Goal: Transaction & Acquisition: Purchase product/service

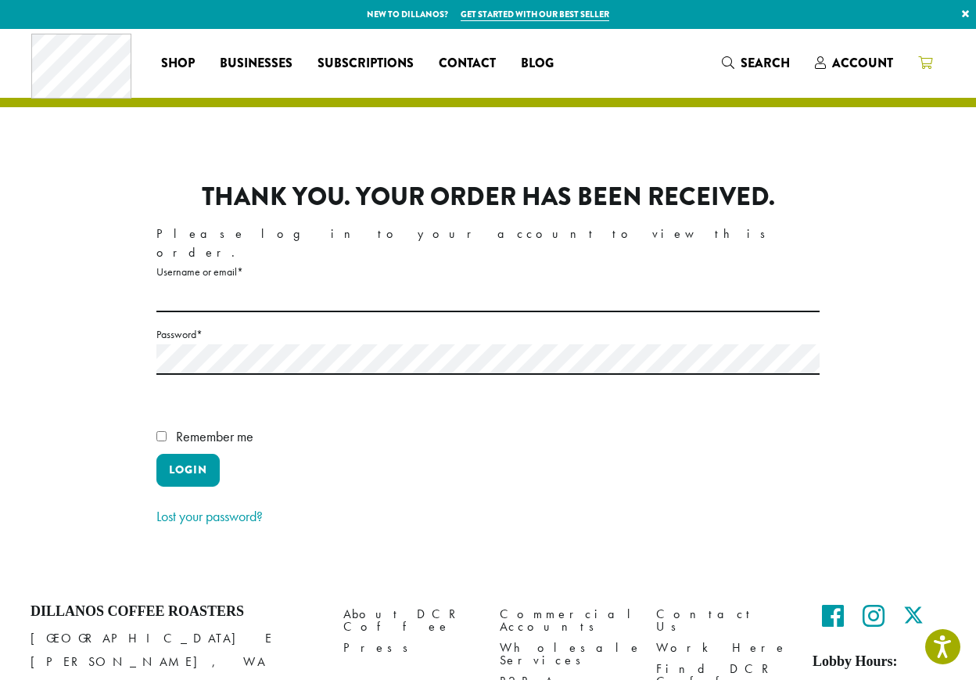
click at [918, 59] on icon at bounding box center [925, 62] width 14 height 13
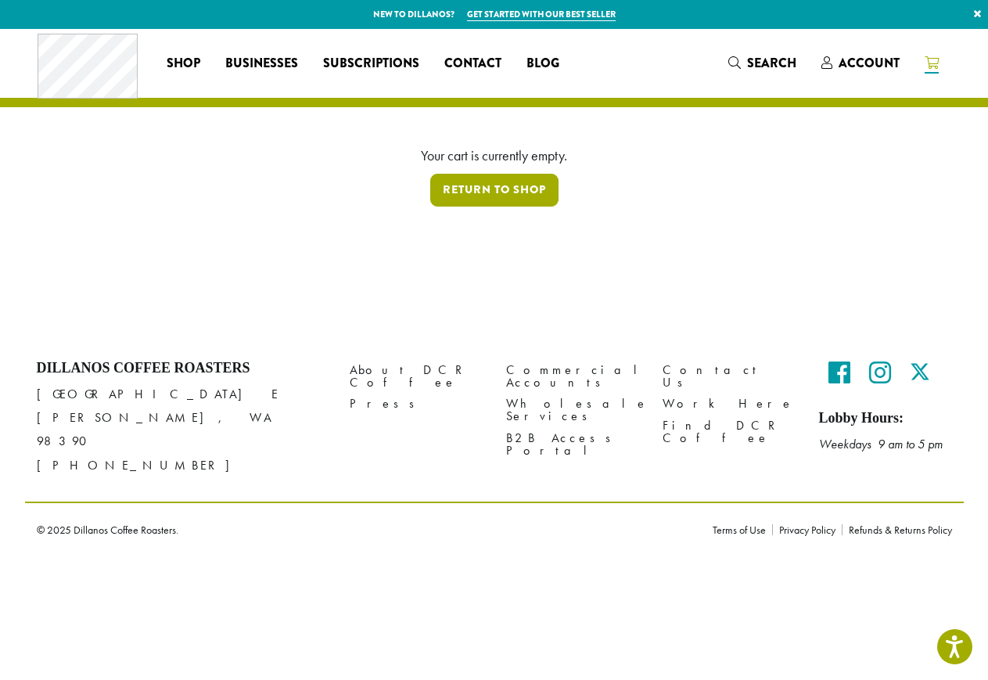
click at [502, 185] on link "Return to shop" at bounding box center [494, 190] width 128 height 33
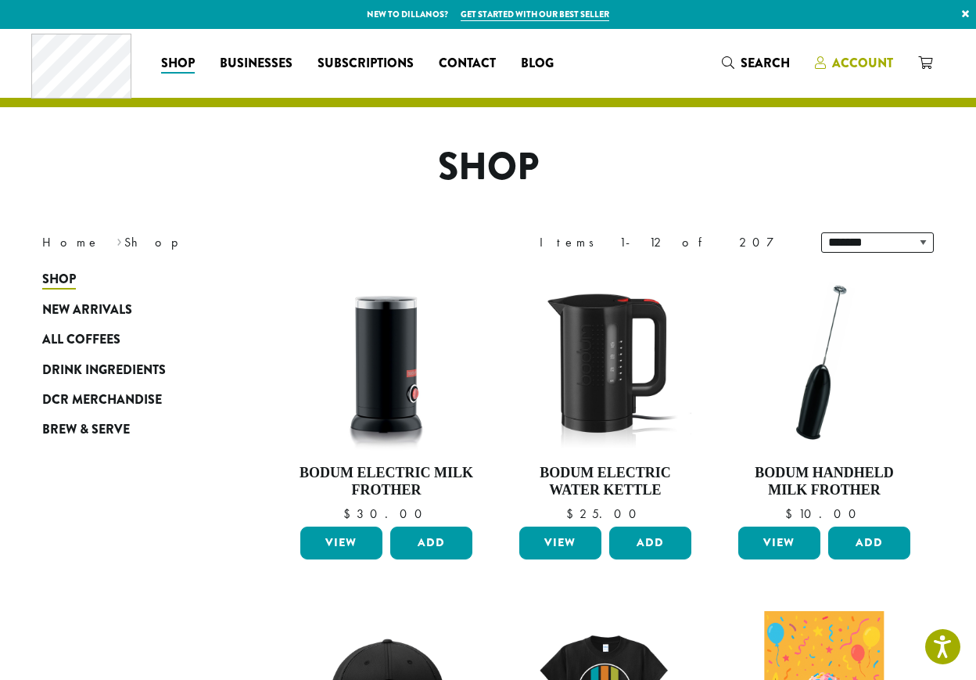
click at [859, 61] on span "Account" at bounding box center [862, 63] width 61 height 18
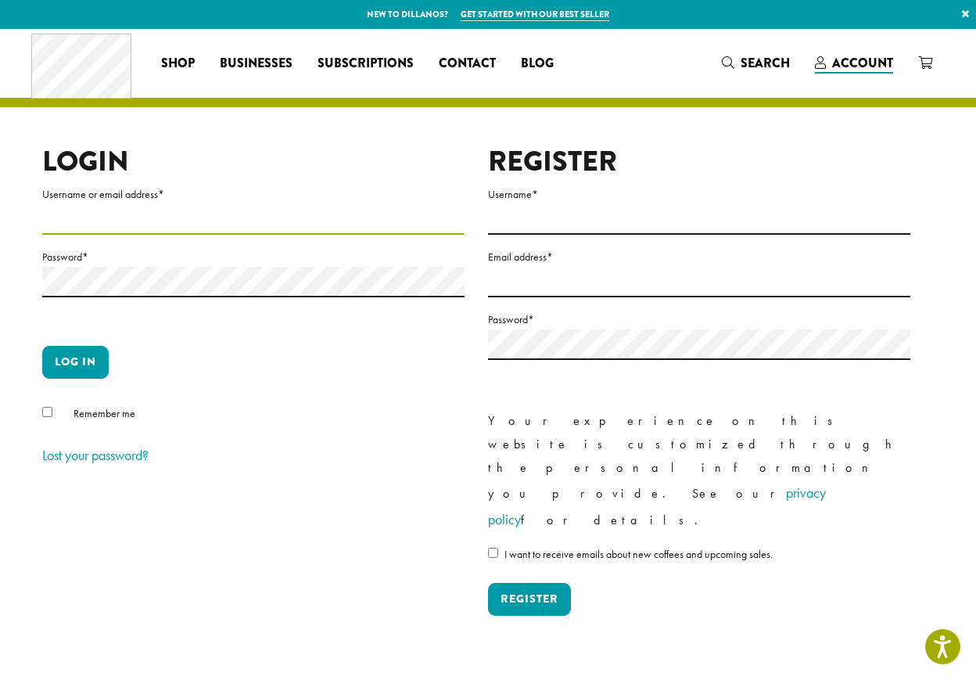
click at [200, 210] on input "Username or email address *" at bounding box center [253, 219] width 422 height 30
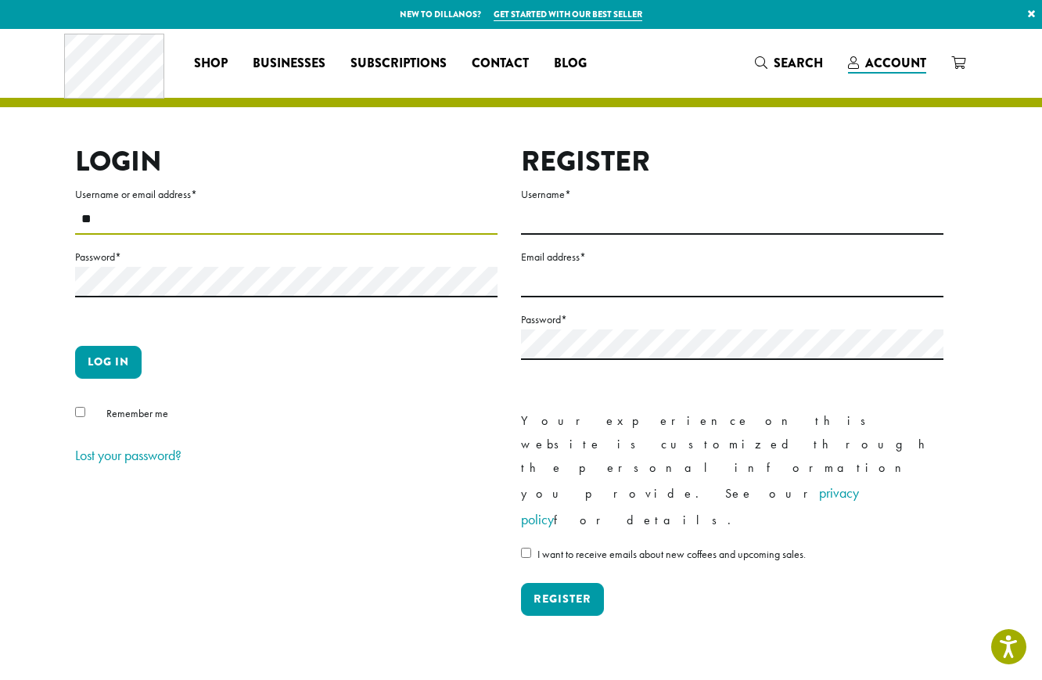
type input "**********"
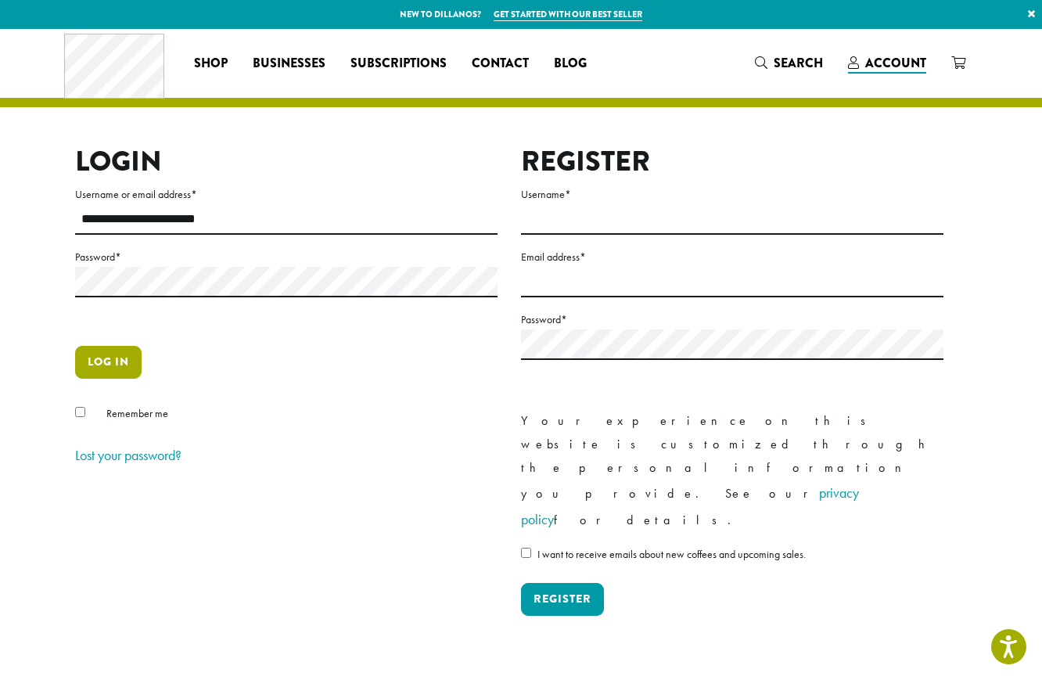
click at [127, 354] on button "Log in" at bounding box center [108, 362] width 66 height 33
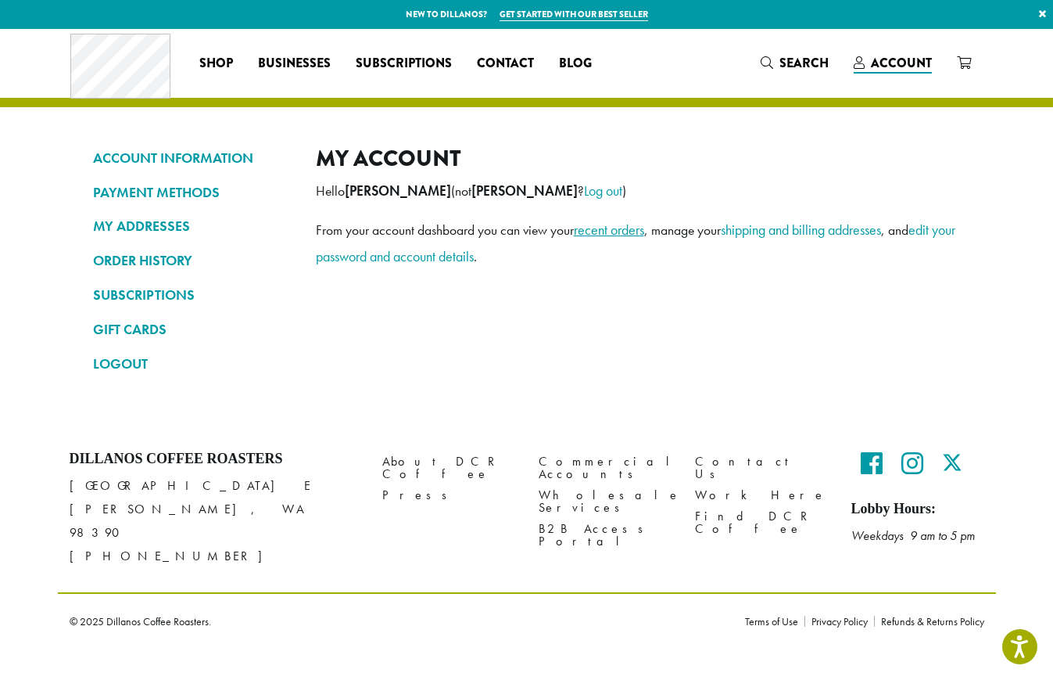
click at [604, 231] on link "recent orders" at bounding box center [609, 230] width 70 height 18
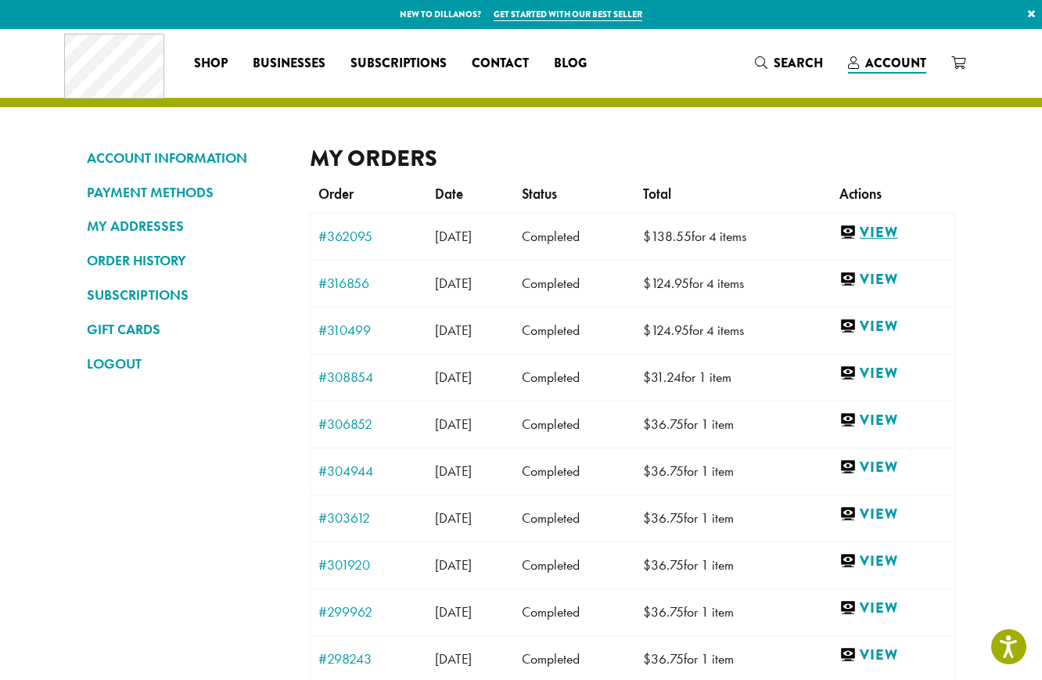
click at [898, 233] on link "View" at bounding box center [892, 233] width 107 height 20
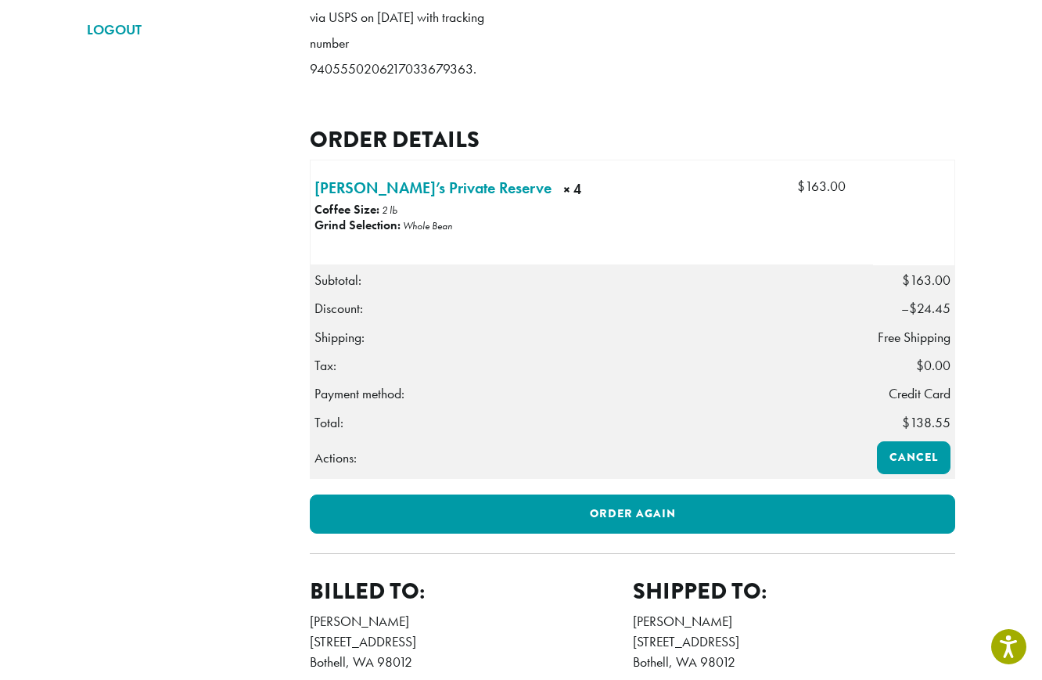
scroll to position [469, 0]
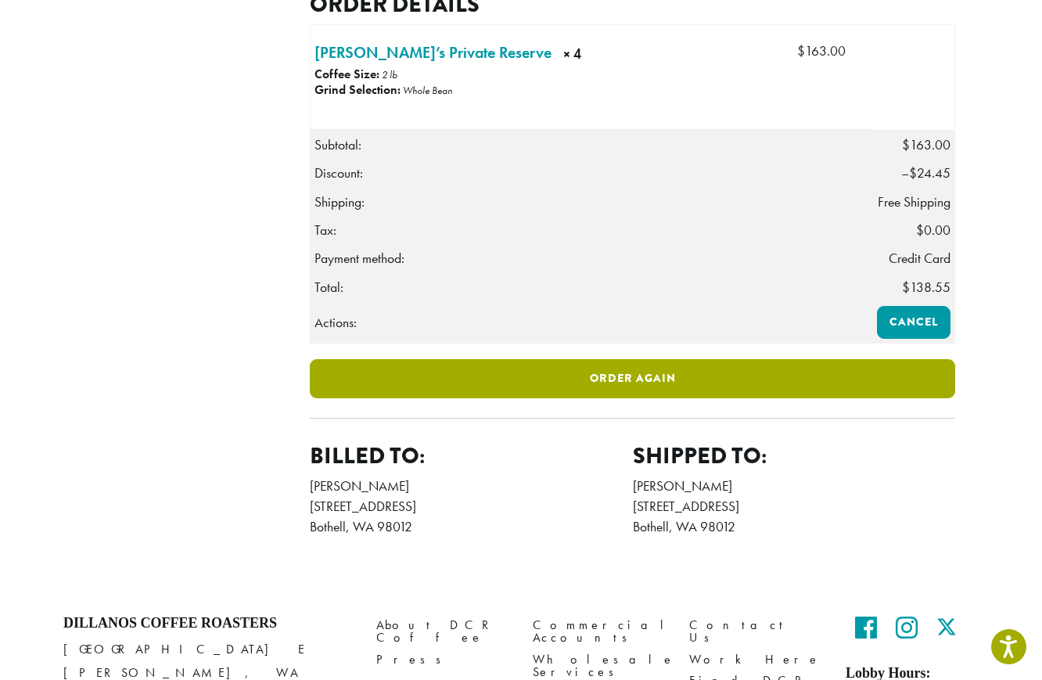
click at [440, 398] on link "Order again" at bounding box center [632, 378] width 645 height 39
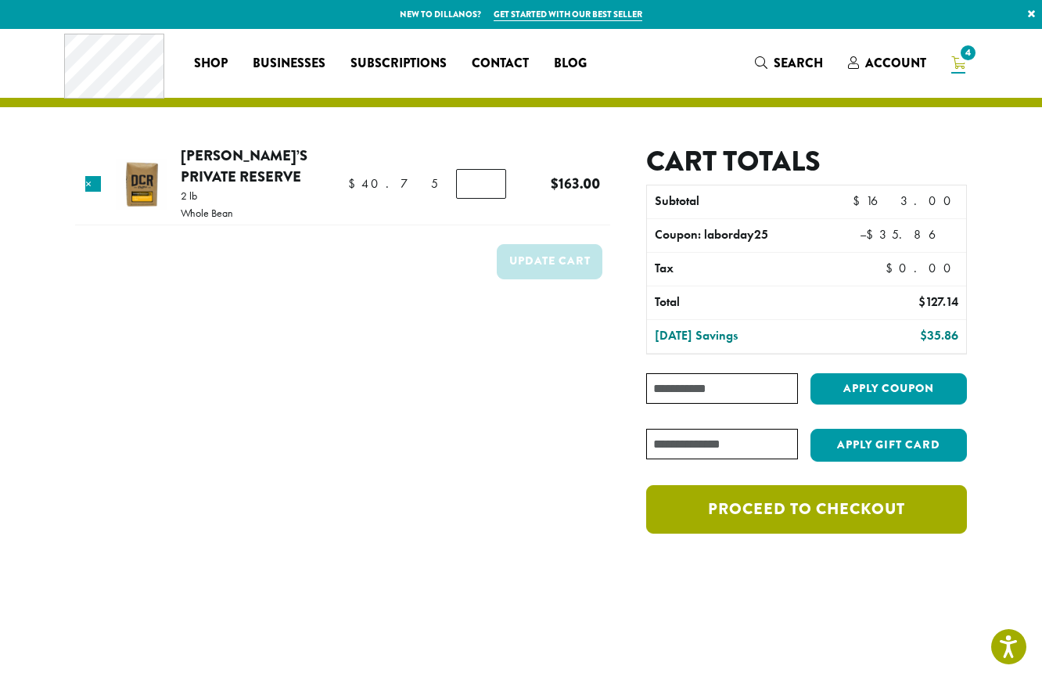
click at [779, 502] on link "Proceed to checkout" at bounding box center [806, 509] width 321 height 48
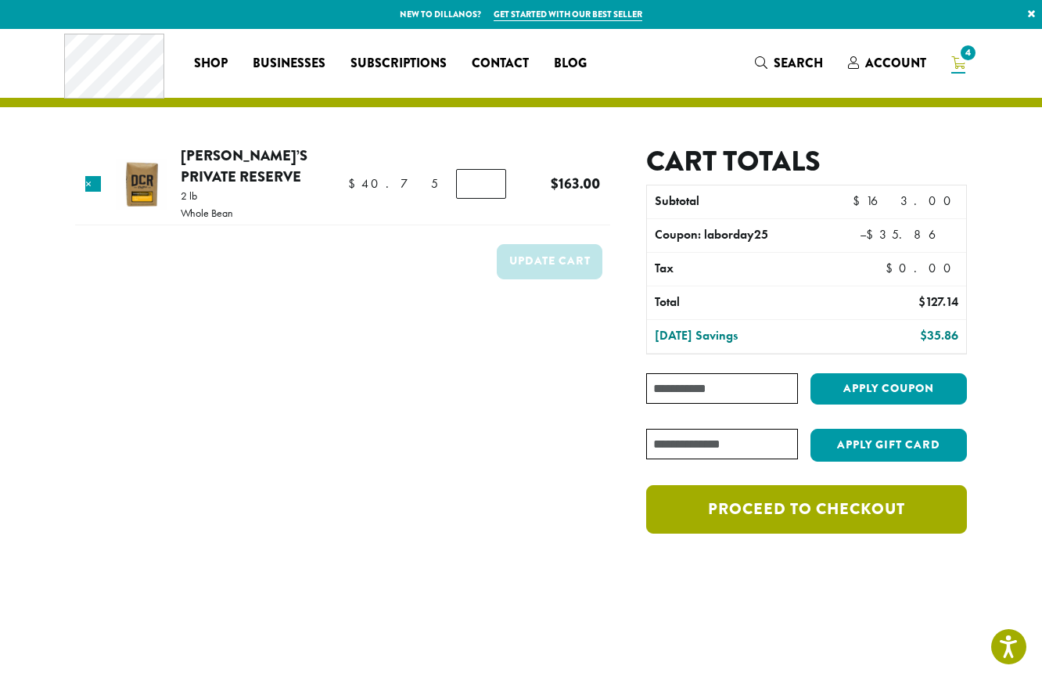
click at [863, 504] on link "Proceed to checkout" at bounding box center [806, 509] width 321 height 48
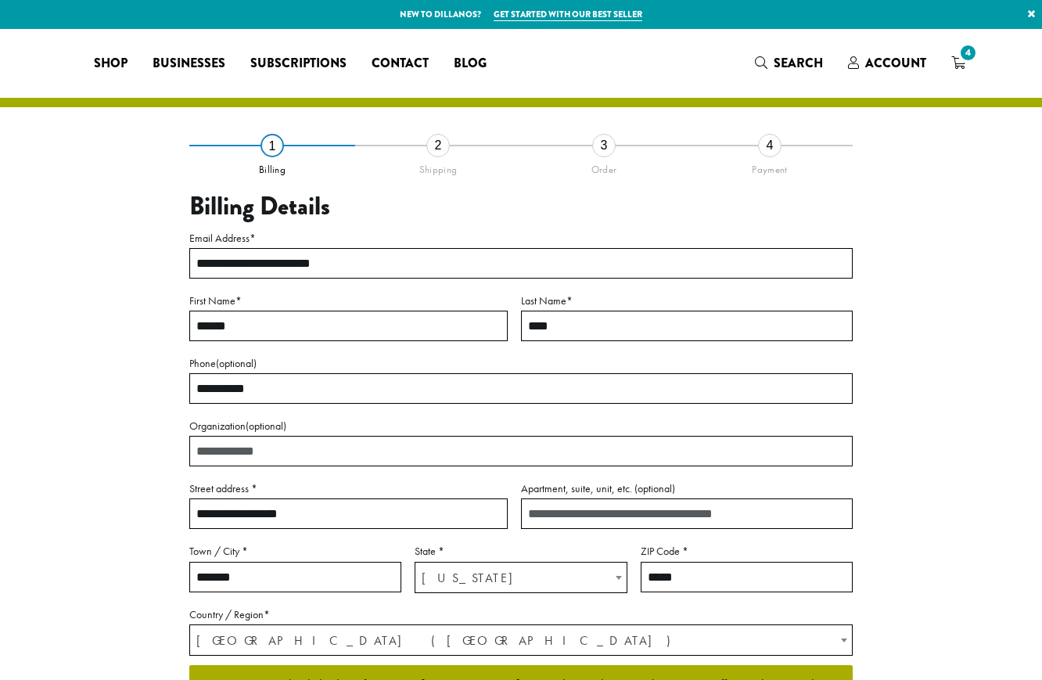
select select "**"
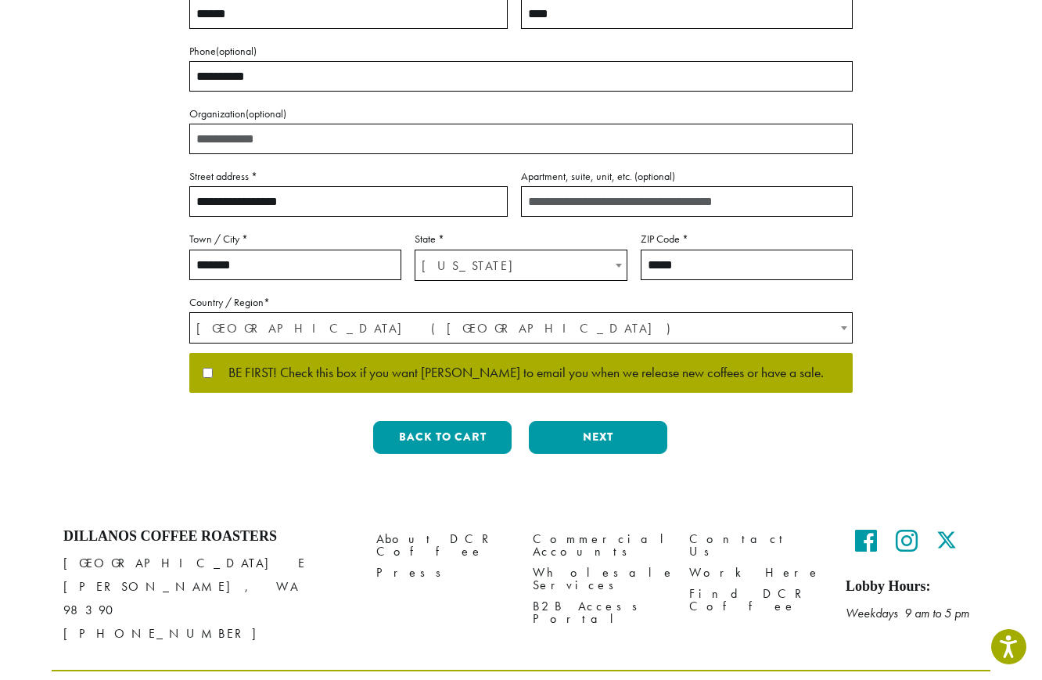
scroll to position [313, 0]
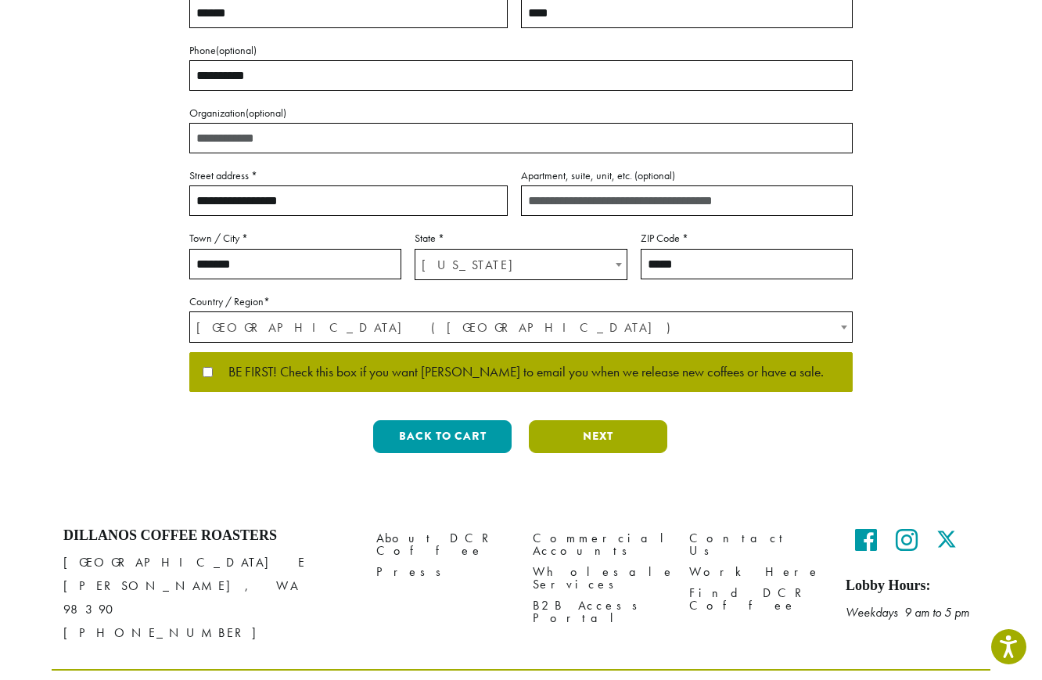
click at [597, 431] on button "Next" at bounding box center [598, 436] width 138 height 33
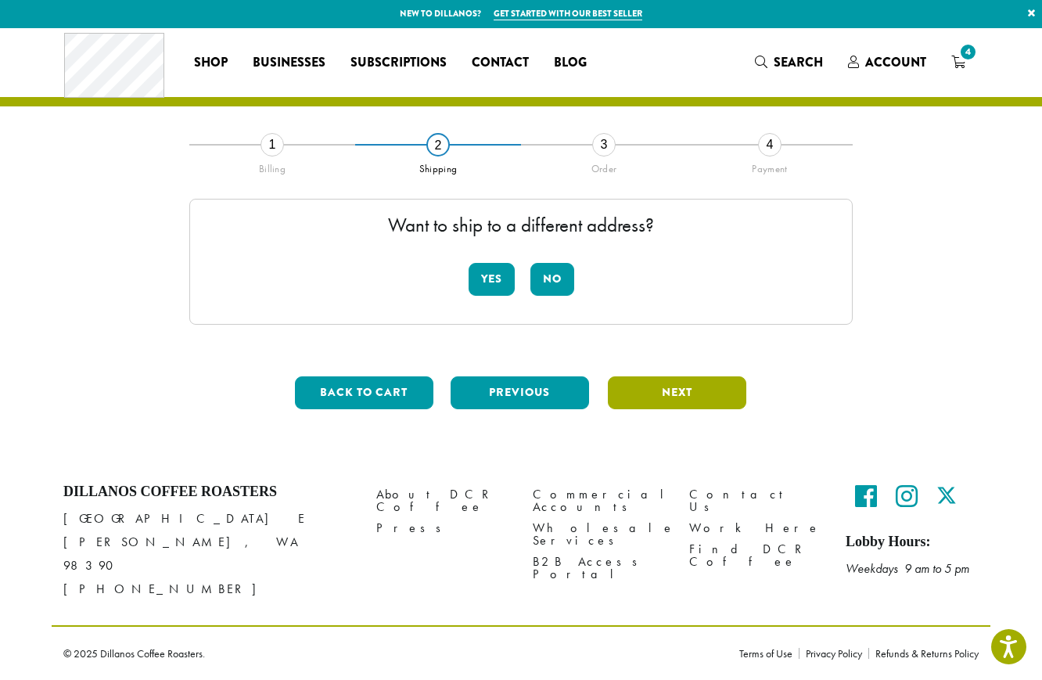
scroll to position [0, 0]
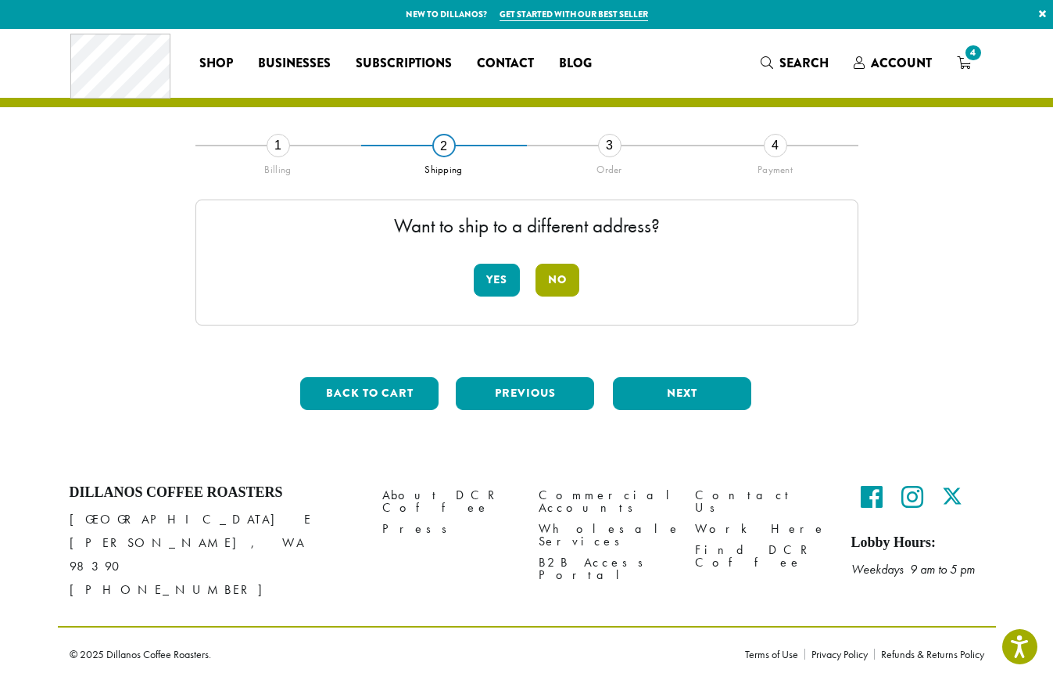
click at [566, 283] on button "No" at bounding box center [558, 280] width 44 height 33
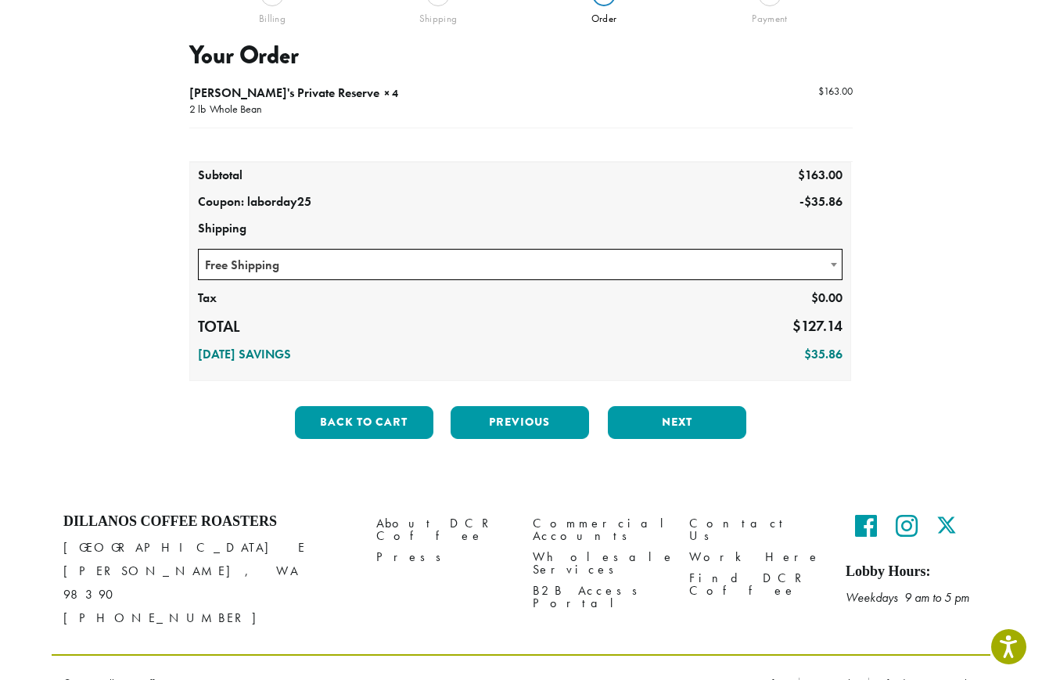
scroll to position [156, 0]
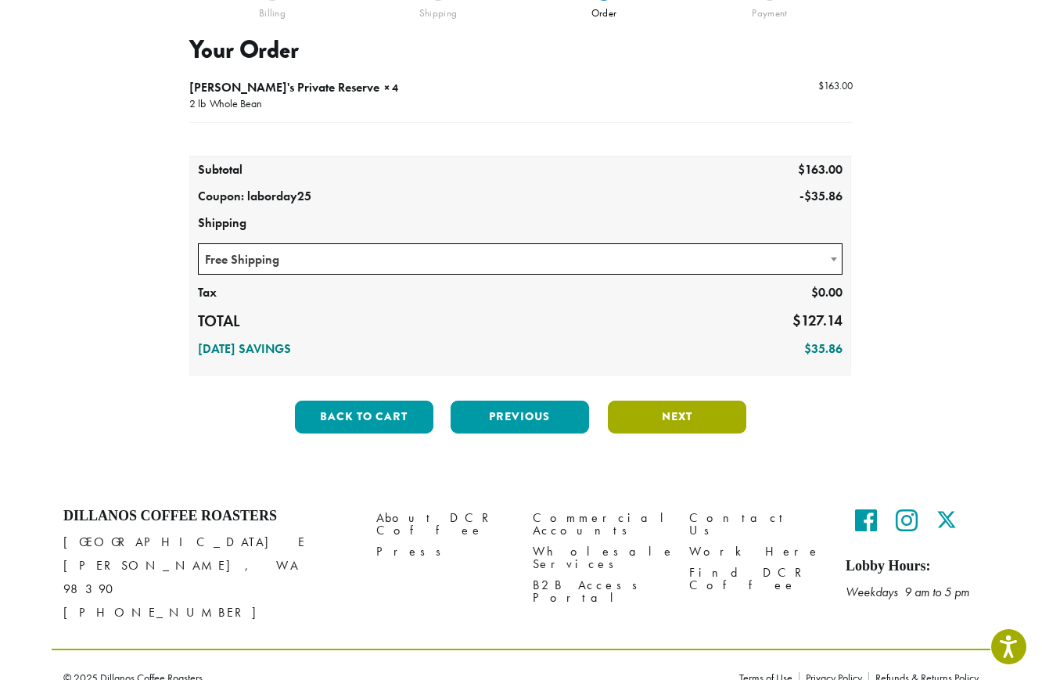
click at [665, 407] on button "Next" at bounding box center [677, 416] width 138 height 33
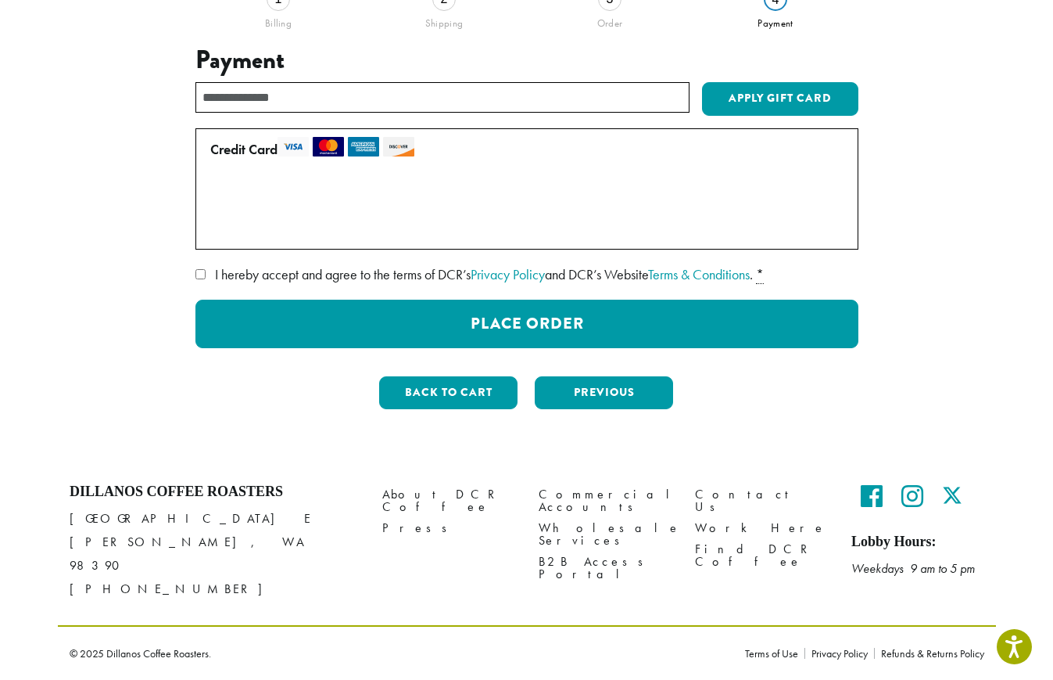
scroll to position [126, 0]
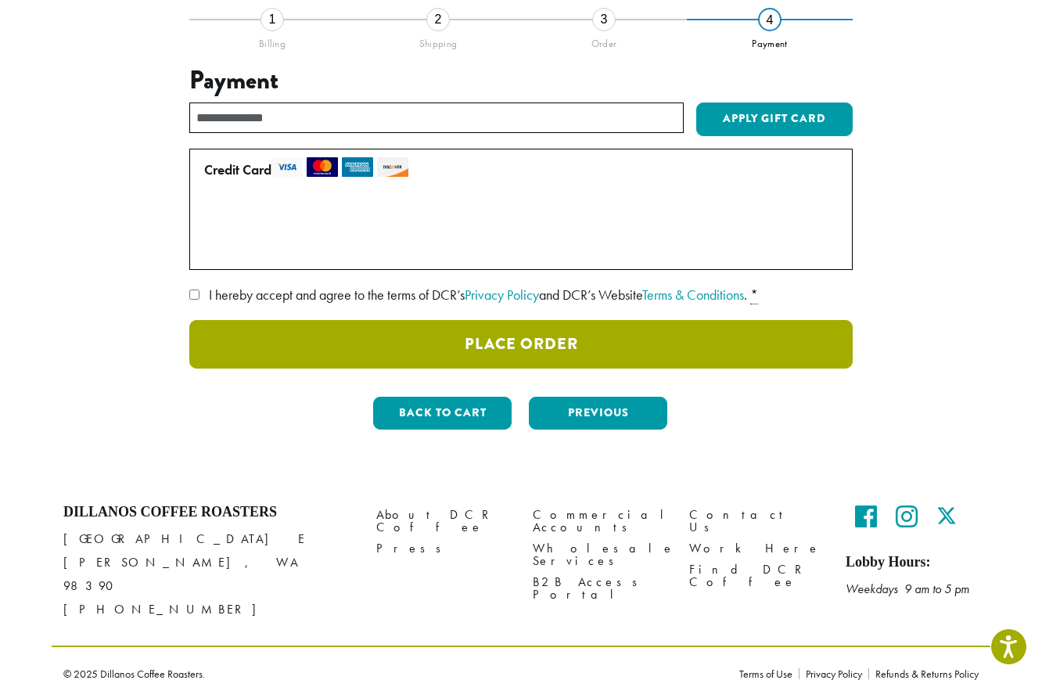
click at [588, 334] on button "Place Order" at bounding box center [520, 344] width 663 height 48
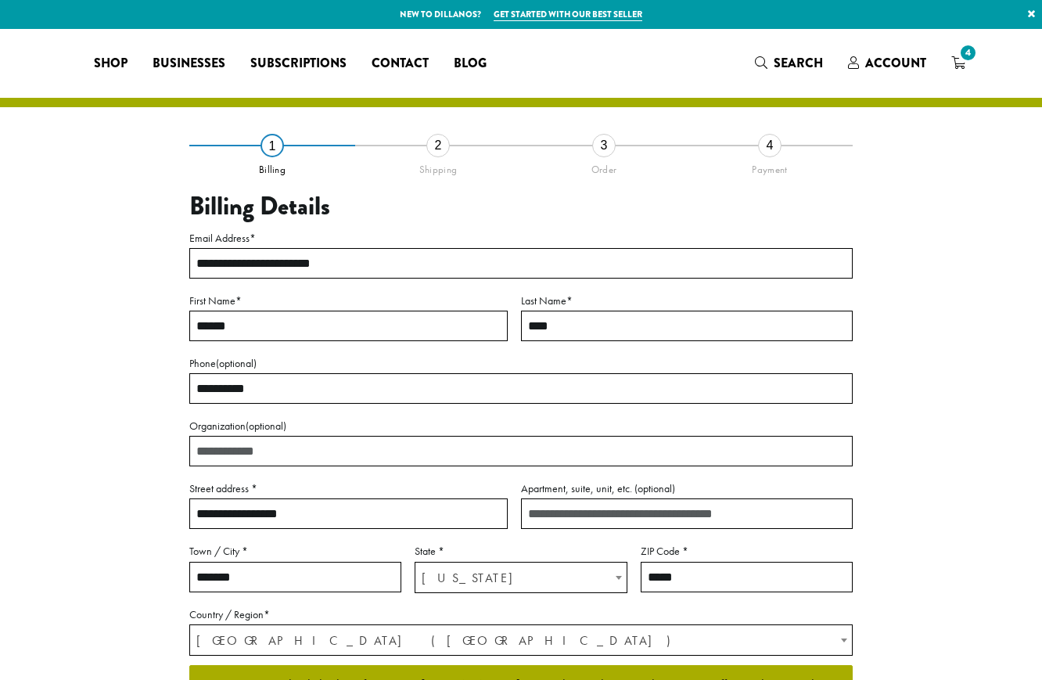
select select "**"
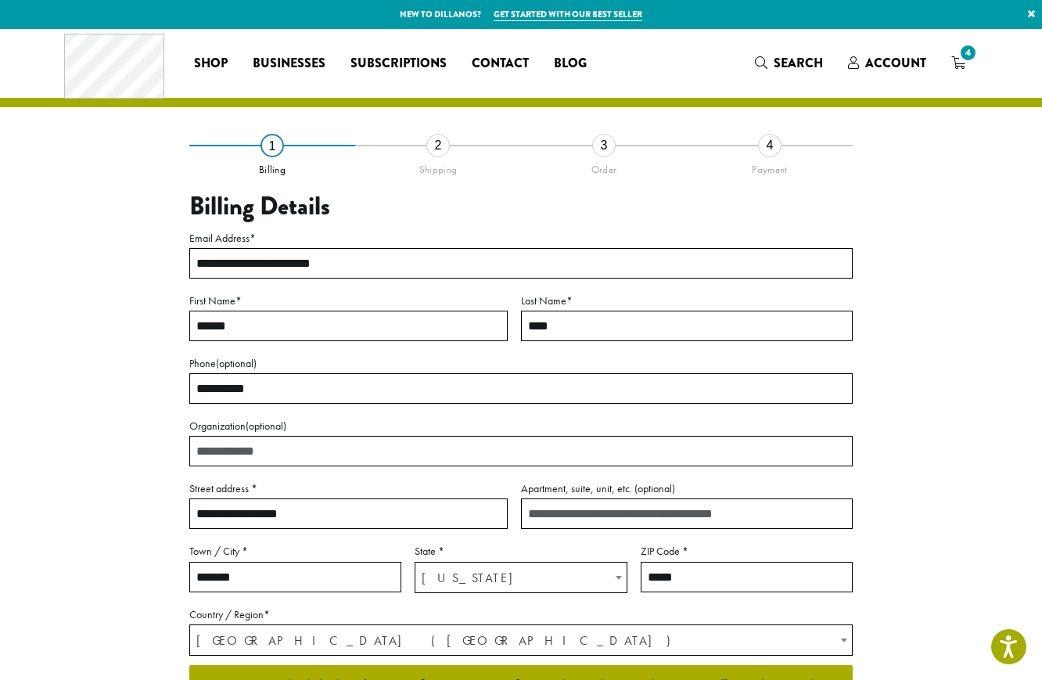
drag, startPoint x: 956, startPoint y: 56, endPoint x: 891, endPoint y: 146, distance: 111.5
click at [891, 146] on div "**********" at bounding box center [520, 462] width 891 height 634
click at [889, 67] on span "Account" at bounding box center [895, 63] width 61 height 18
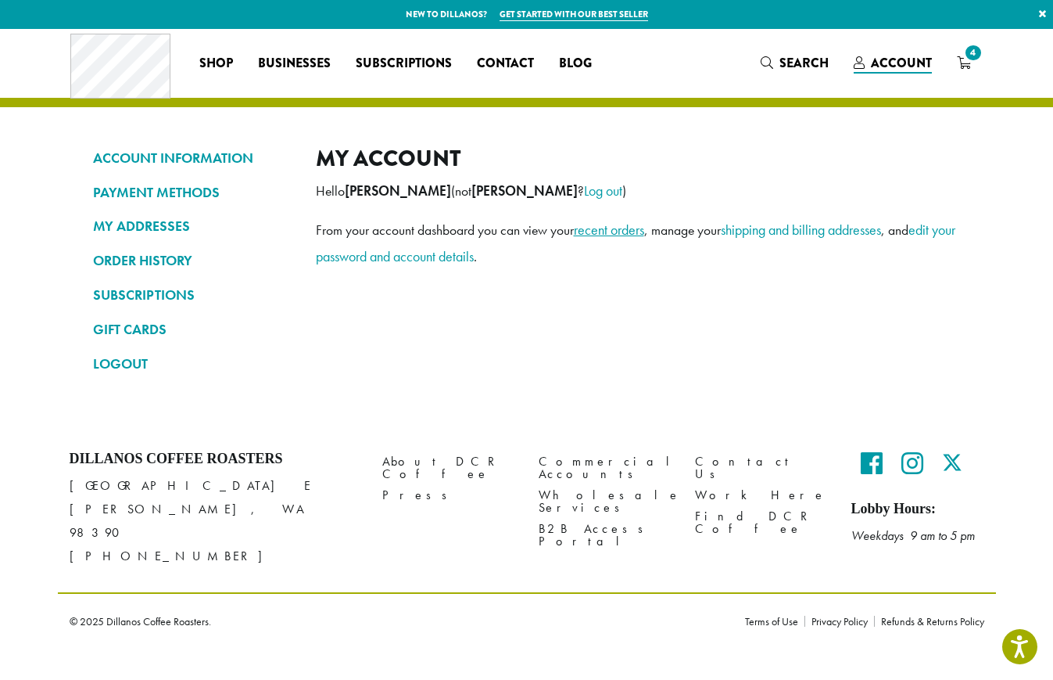
click at [608, 226] on link "recent orders" at bounding box center [609, 230] width 70 height 18
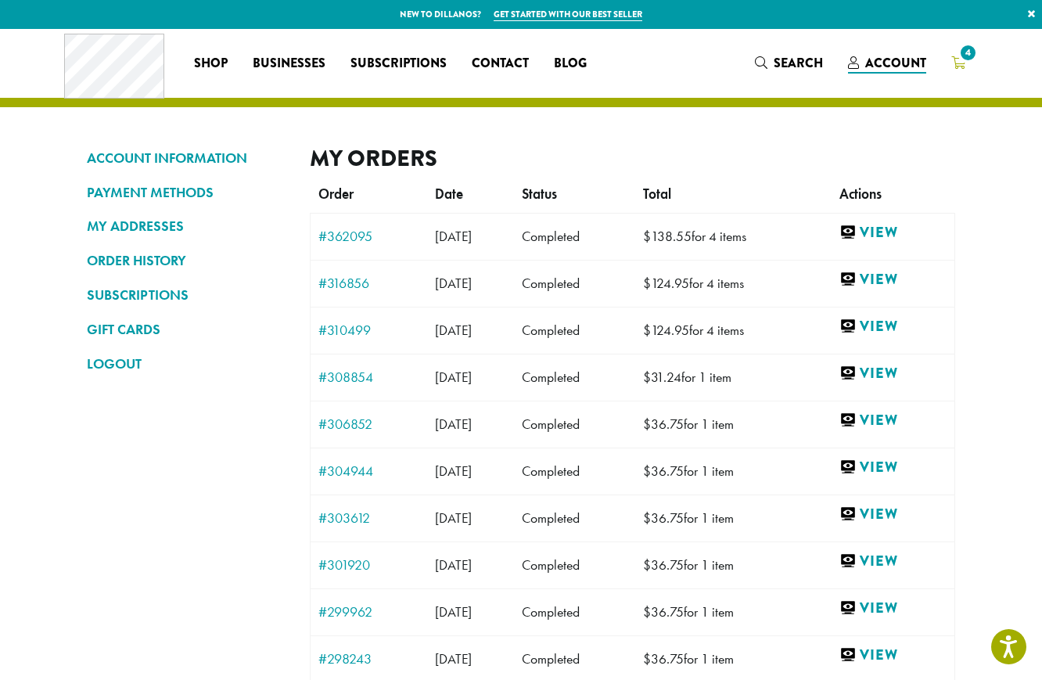
click at [959, 66] on icon "4" at bounding box center [958, 62] width 14 height 13
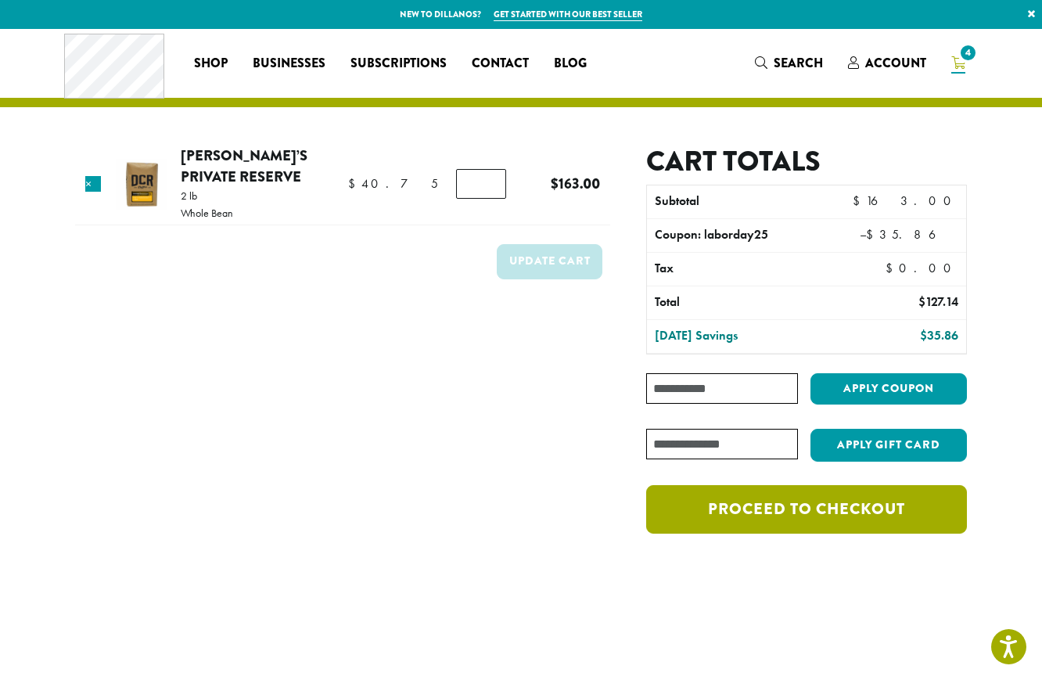
click at [837, 498] on link "Proceed to checkout" at bounding box center [806, 509] width 321 height 48
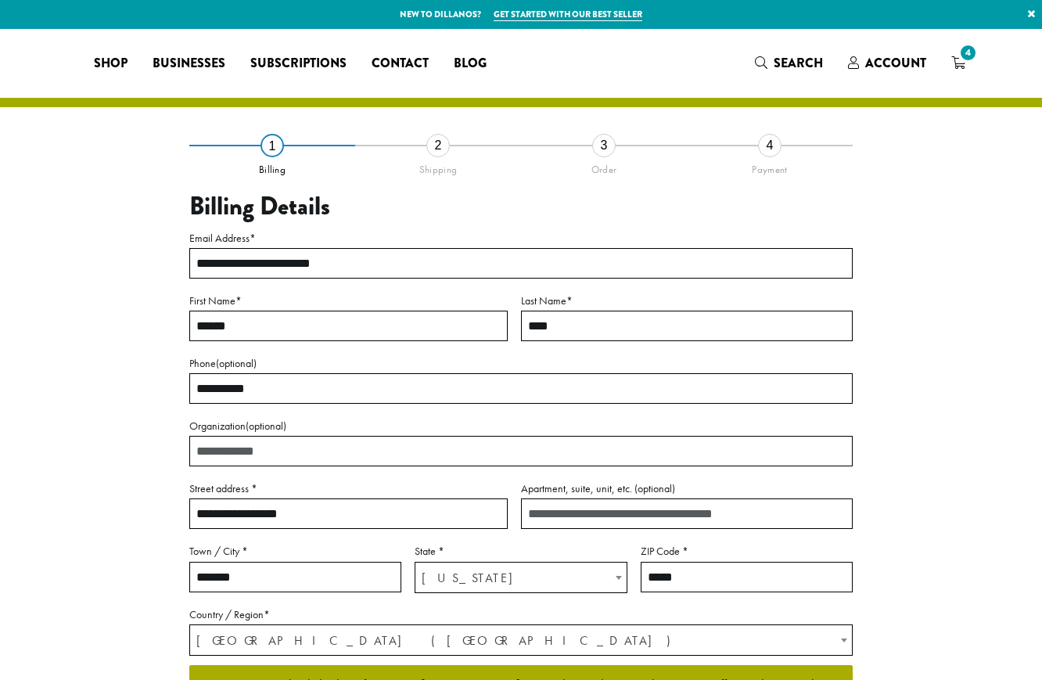
select select "**"
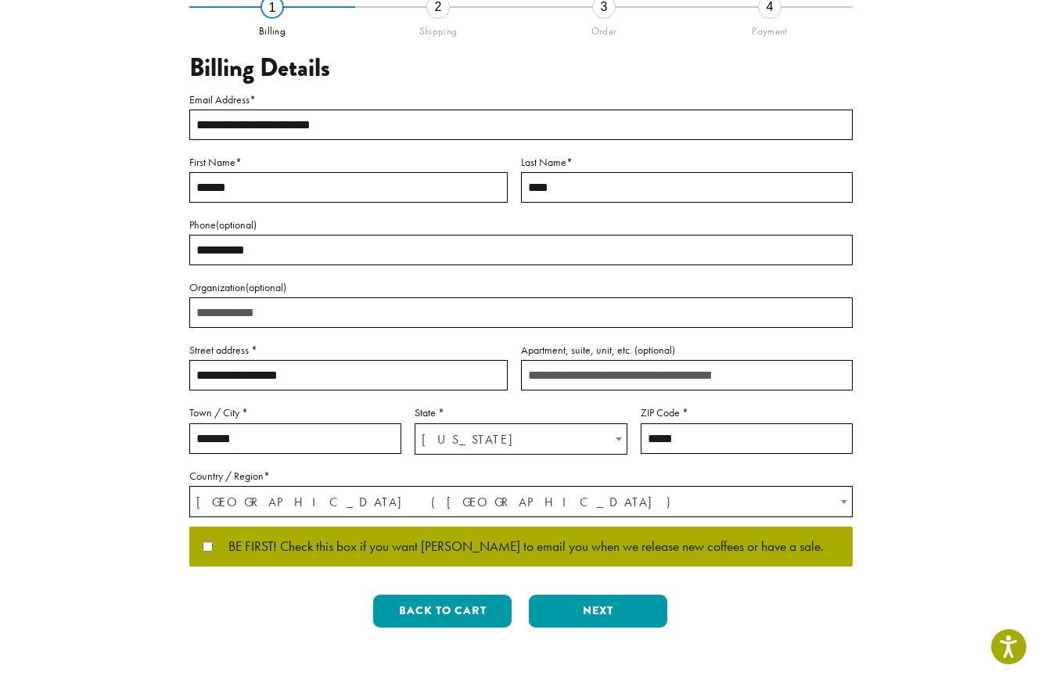
scroll to position [156, 0]
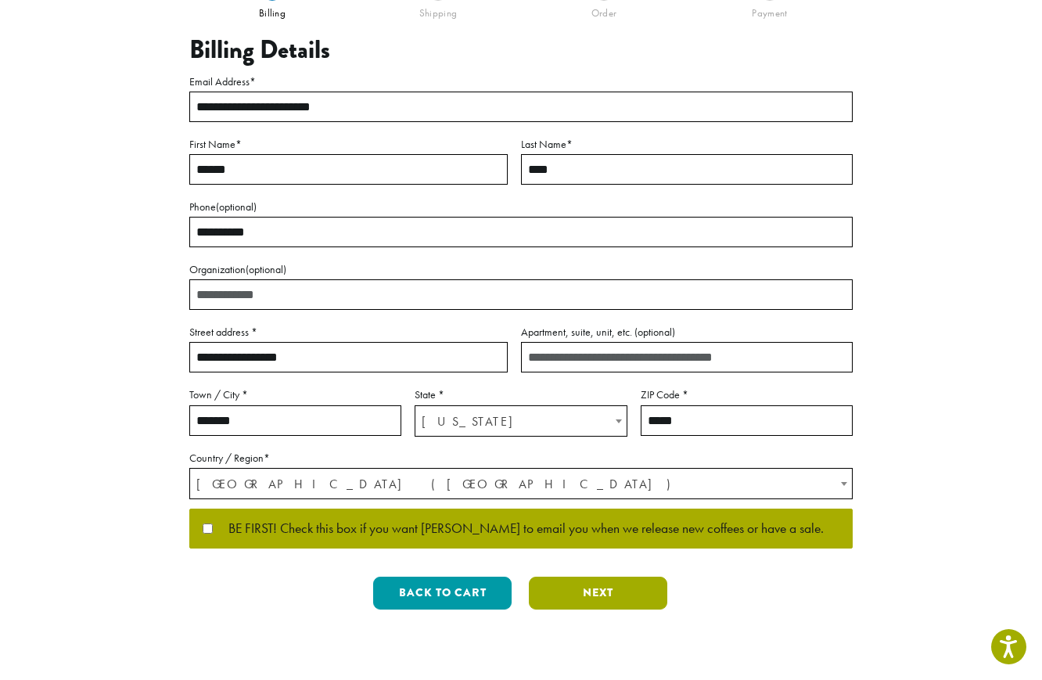
click at [593, 593] on button "Next" at bounding box center [598, 592] width 138 height 33
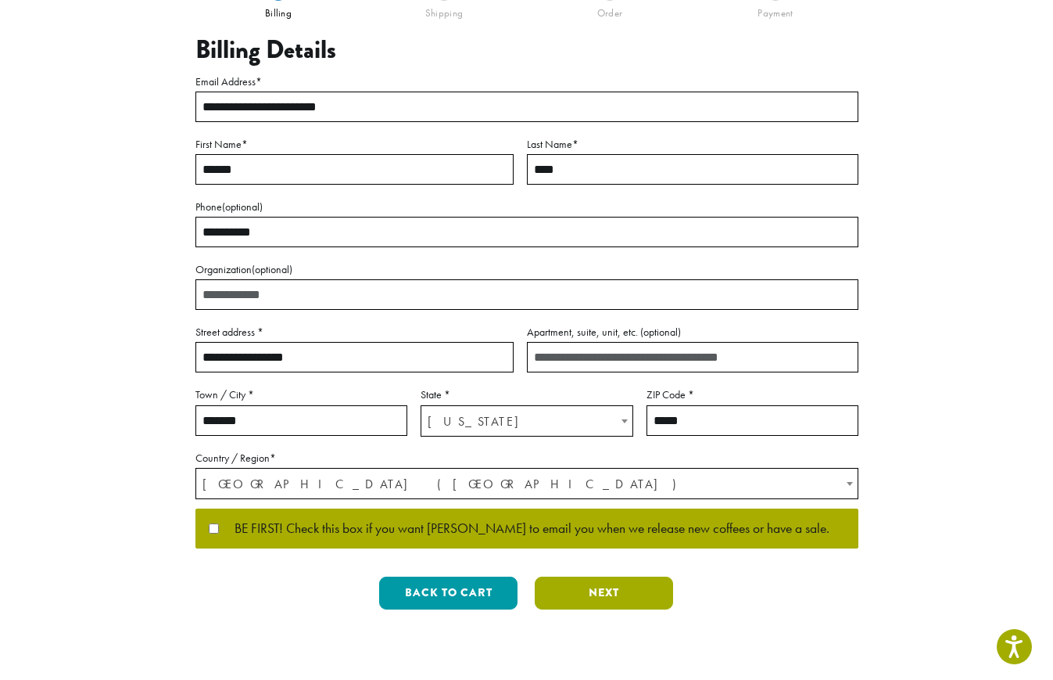
scroll to position [0, 0]
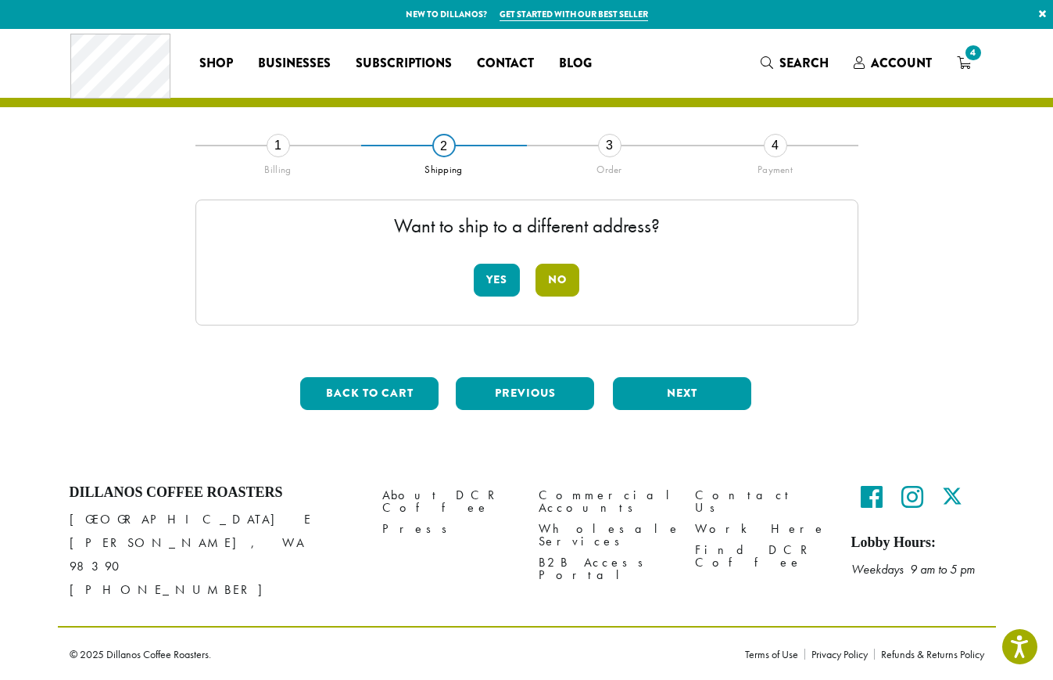
click at [560, 274] on button "No" at bounding box center [558, 280] width 44 height 33
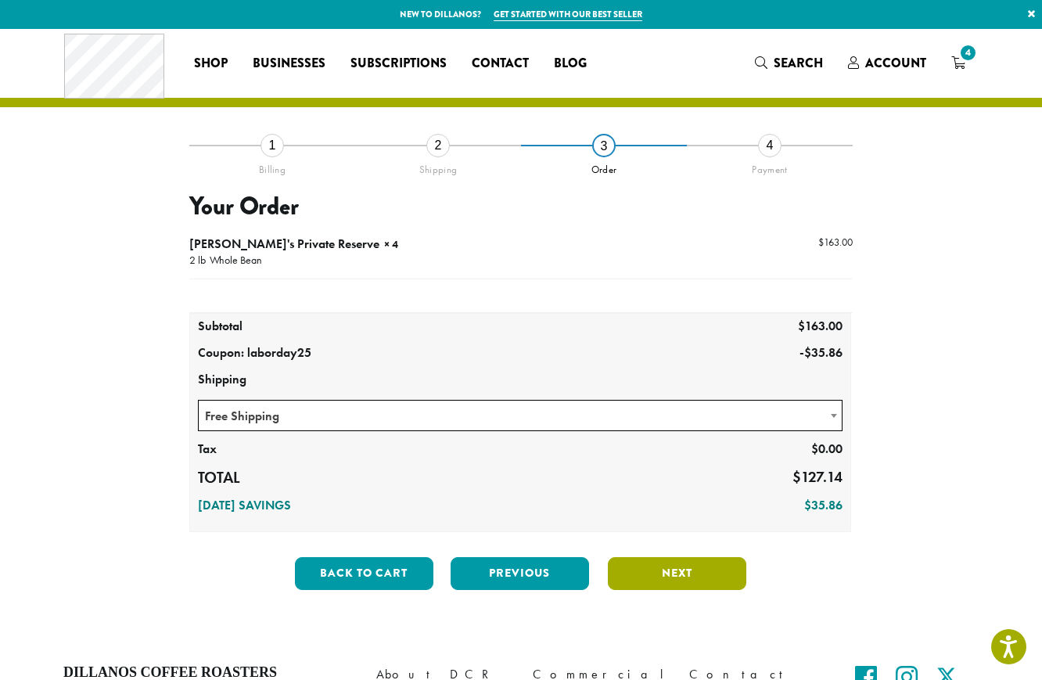
click at [652, 574] on button "Next" at bounding box center [677, 573] width 138 height 33
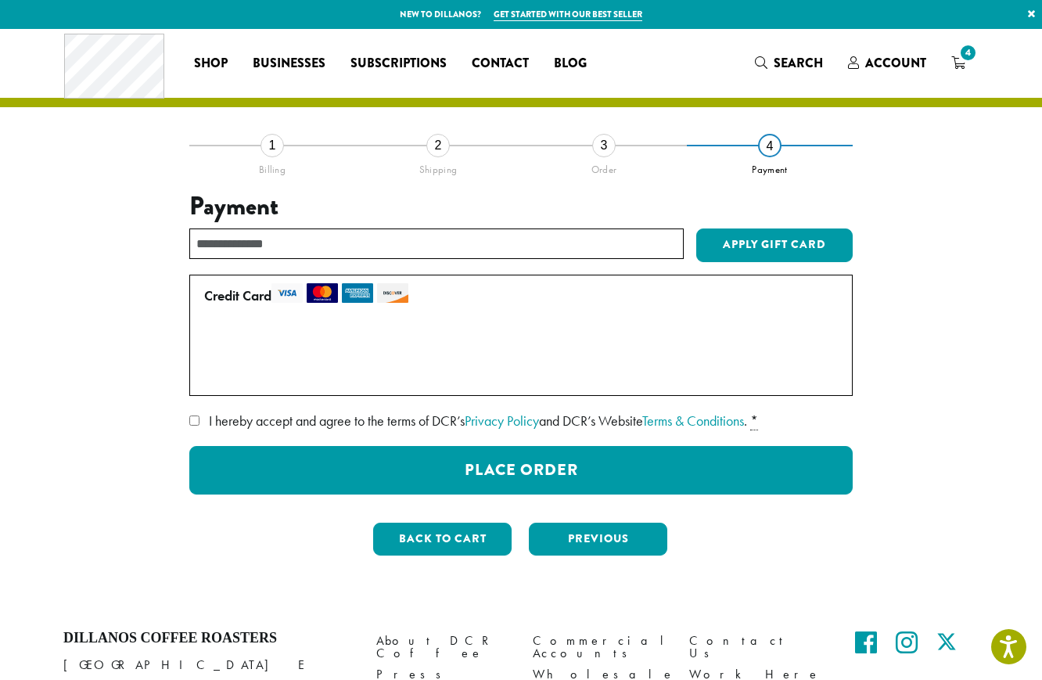
click at [386, 424] on span "I hereby accept and agree to the terms of DCR’s Privacy Policy and DCR’s Websit…" at bounding box center [478, 420] width 538 height 18
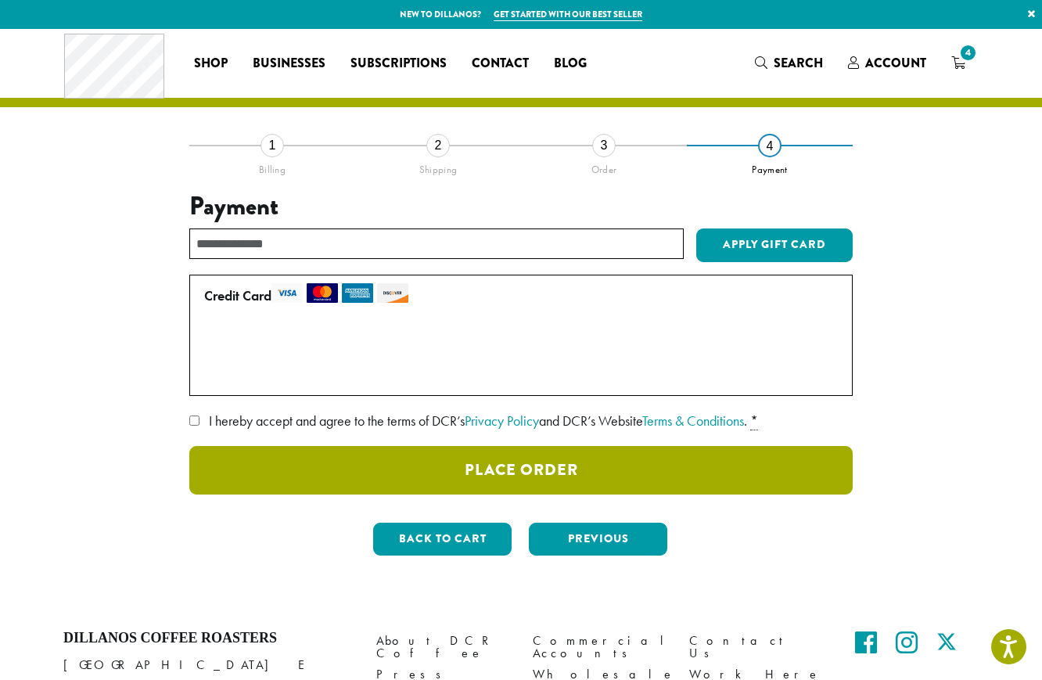
click at [499, 475] on button "Place Order" at bounding box center [520, 470] width 663 height 48
